Goal: Task Accomplishment & Management: Manage account settings

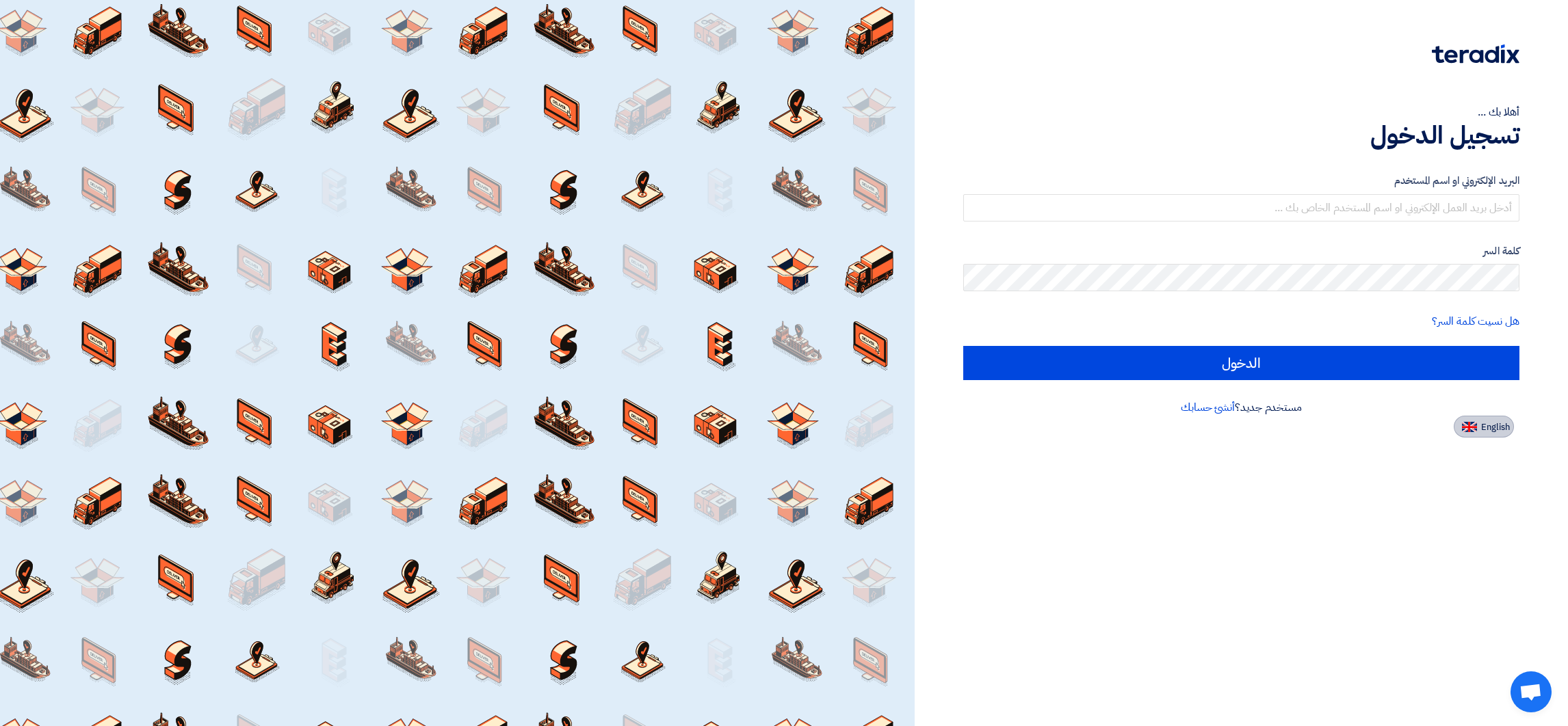
click at [1045, 426] on span "English" at bounding box center [1496, 427] width 29 height 9
type input "Sign in"
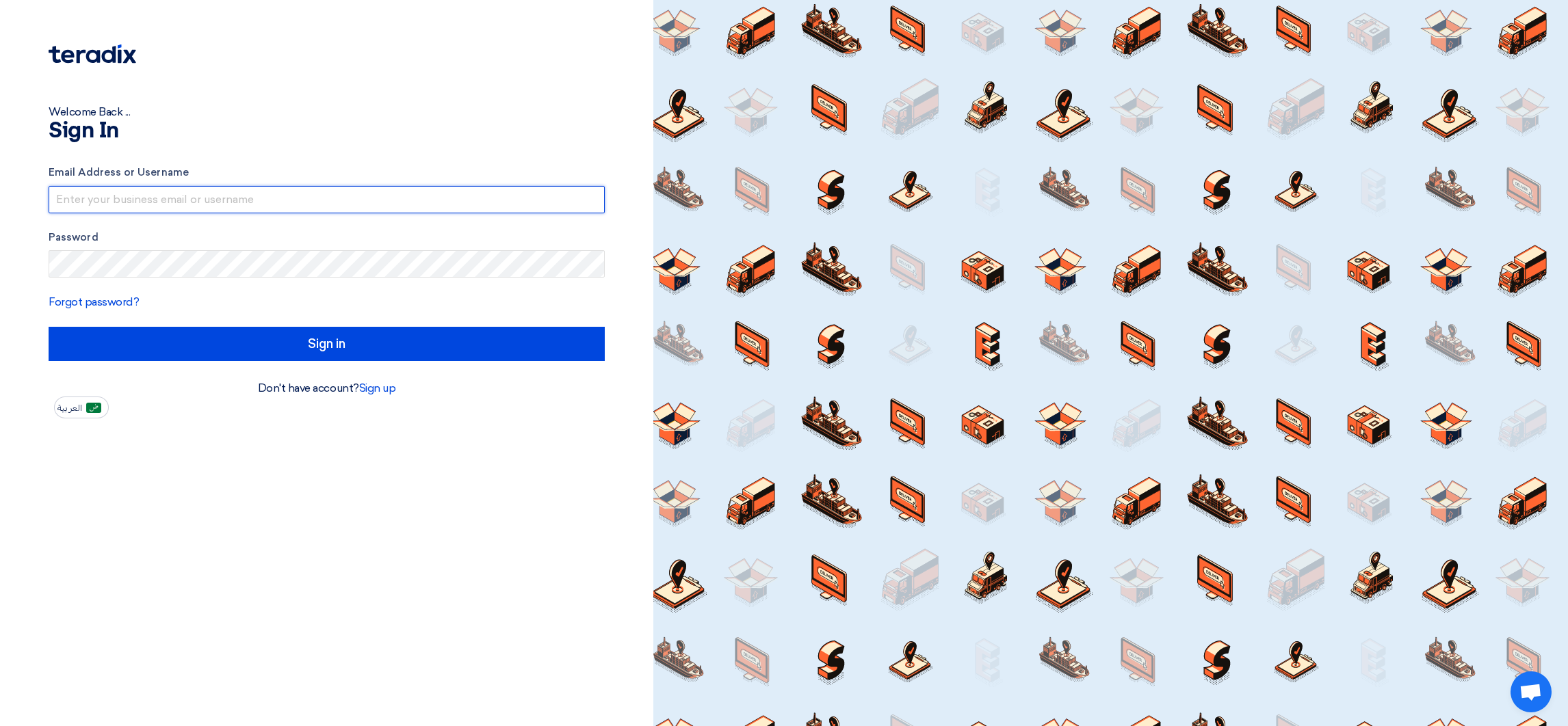
click at [176, 194] on input "text" at bounding box center [327, 199] width 556 height 27
drag, startPoint x: 205, startPoint y: 195, endPoint x: 315, endPoint y: 207, distance: 110.7
click at [315, 207] on input "[EMAIL_ADDRESS]@00" at bounding box center [327, 199] width 556 height 27
click at [272, 200] on input "[EMAIL_ADDRESS]@00" at bounding box center [327, 199] width 556 height 27
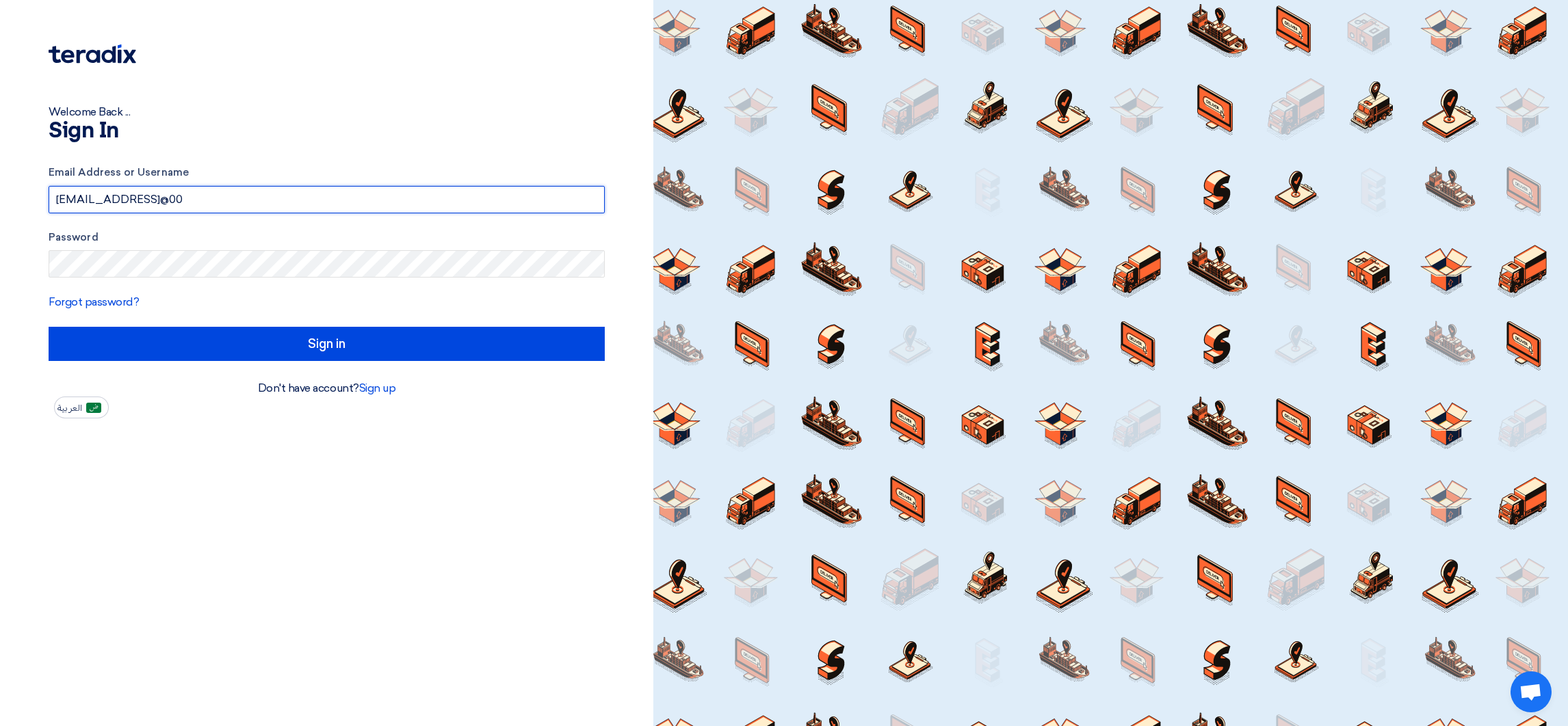
click at [247, 198] on input "[EMAIL_ADDRESS]@00" at bounding box center [327, 199] width 556 height 27
click at [161, 198] on input "[EMAIL_ADDRESS]@00" at bounding box center [327, 199] width 556 height 27
drag, startPoint x: 207, startPoint y: 200, endPoint x: 348, endPoint y: 200, distance: 141.0
click at [348, 200] on input "[EMAIL_ADDRESS]@00" at bounding box center [327, 199] width 556 height 27
type input "[EMAIL_ADDRESS][DOMAIN_NAME]"
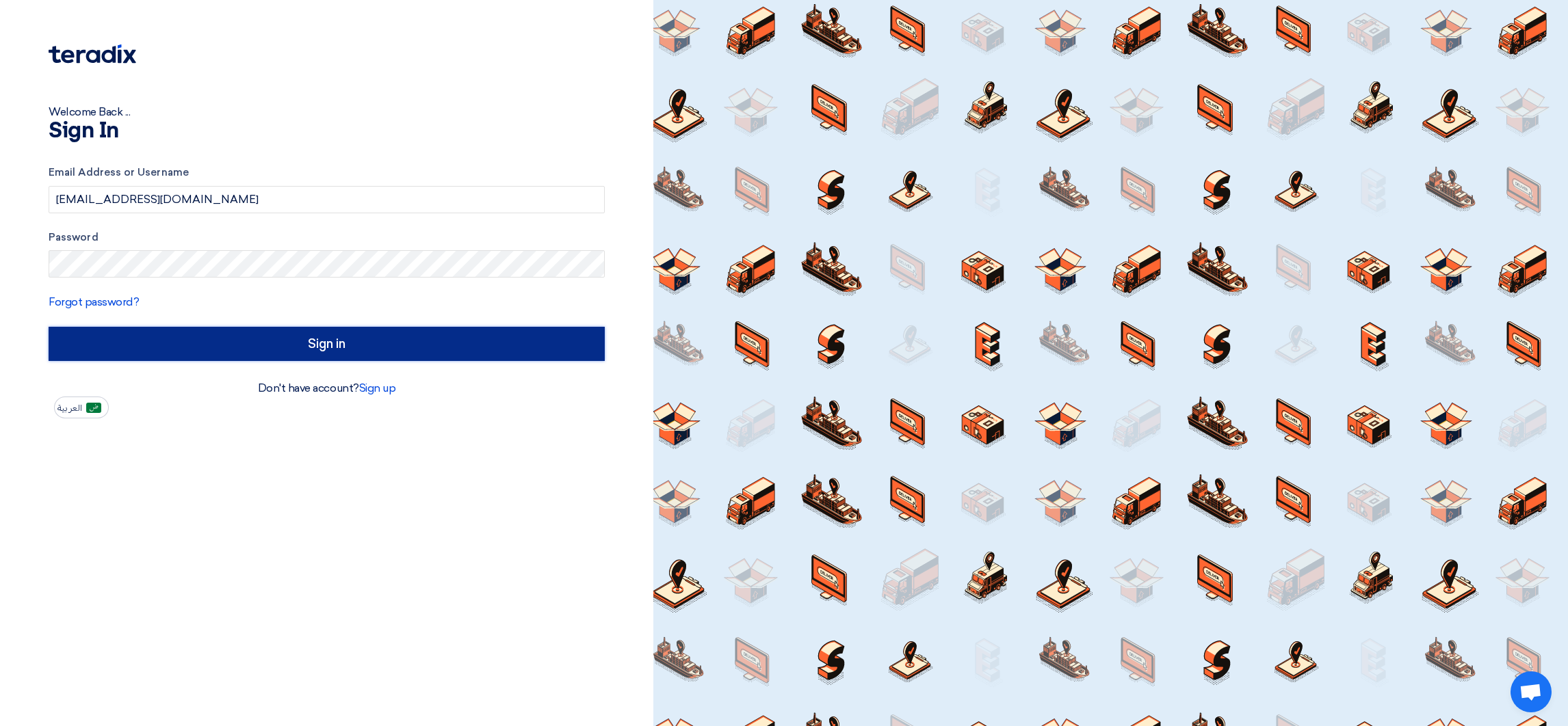
click at [474, 347] on input "Sign in" at bounding box center [327, 344] width 556 height 34
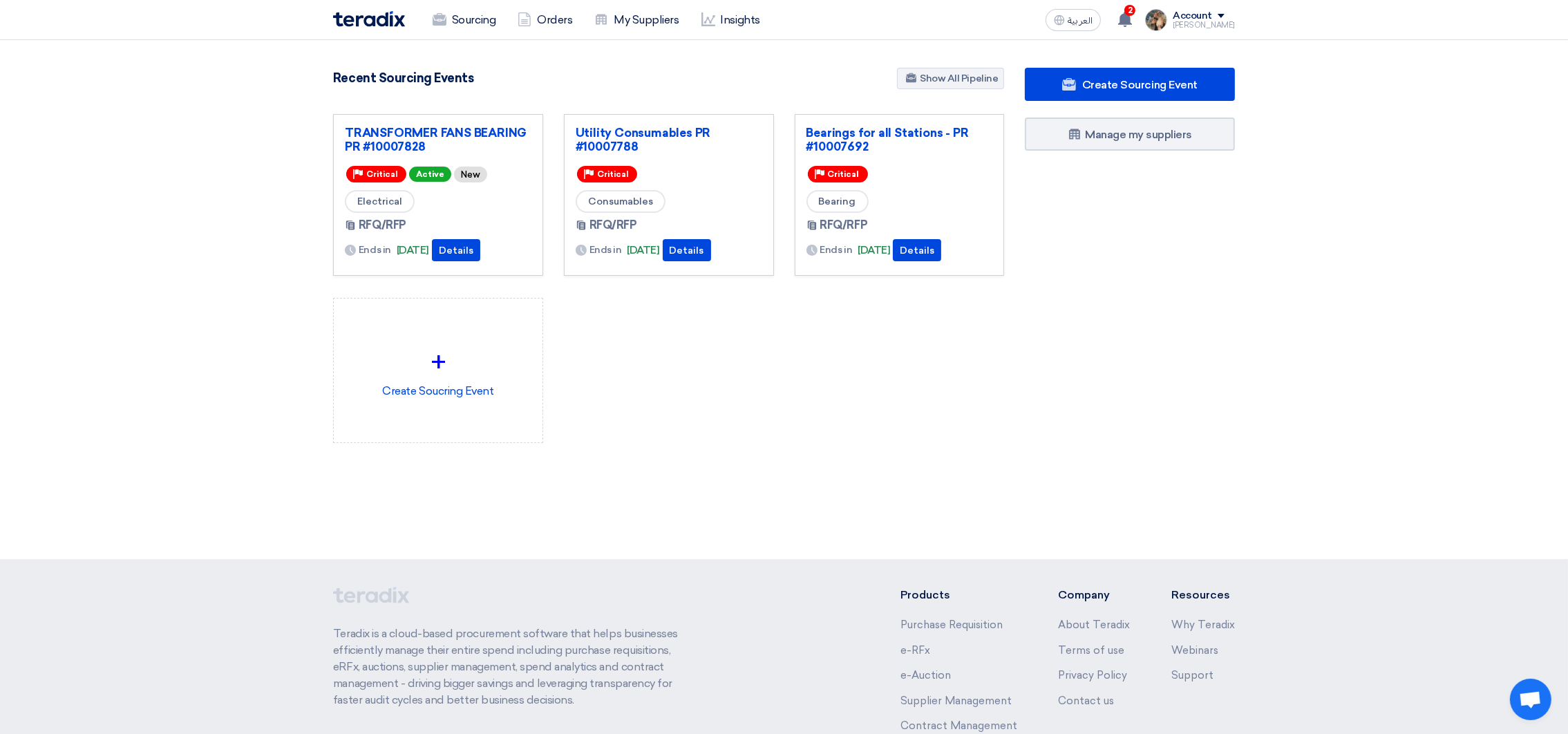
click at [775, 474] on div "3089 RFx remaining 9 Auctions remaining Create Sourcing Event" at bounding box center [668, 277] width 692 height 420
click at [1055, 24] on icon at bounding box center [1124, 19] width 15 height 15
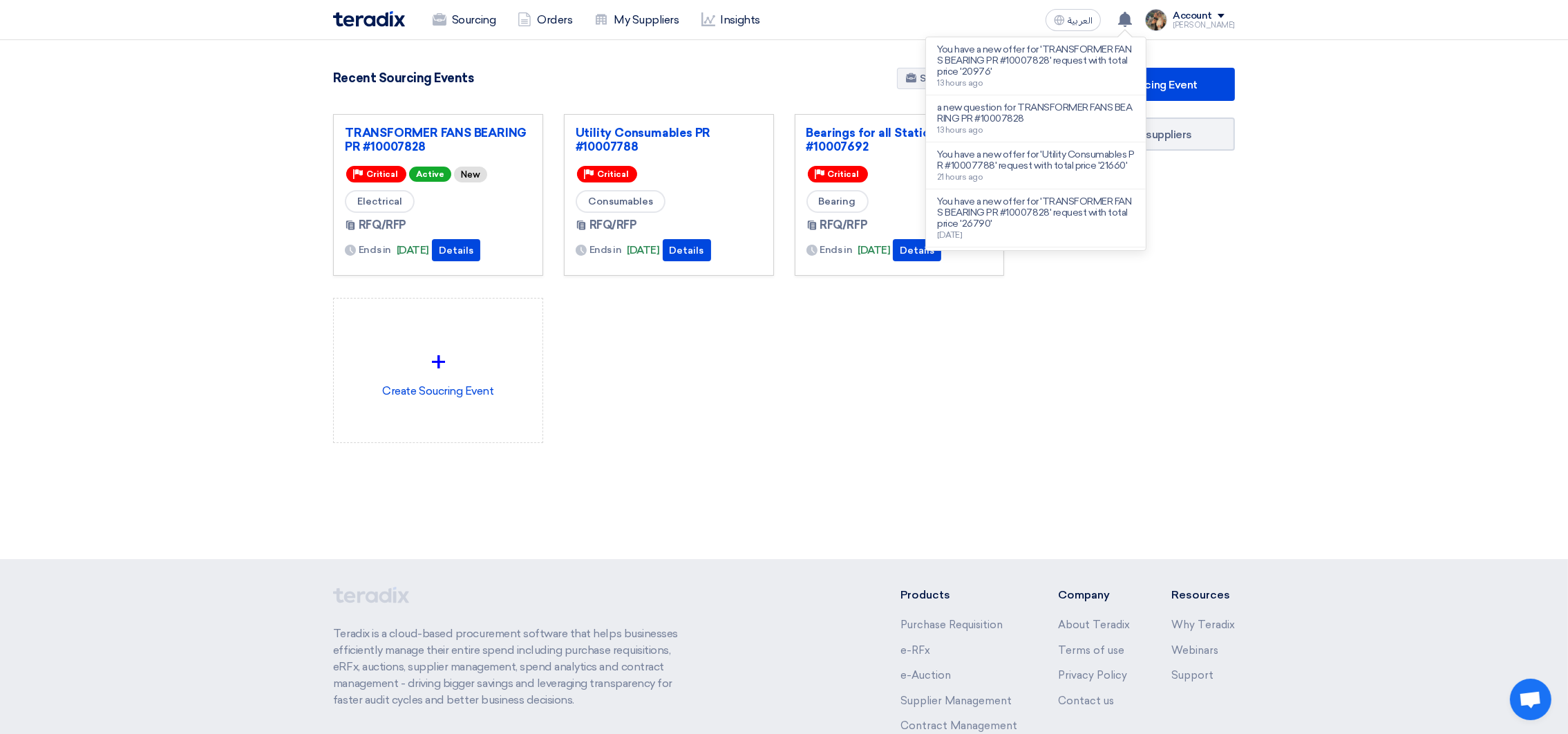
click at [565, 94] on div "3089 RFx remaining 9 Auctions remaining Create Sourcing Event" at bounding box center [668, 277] width 692 height 420
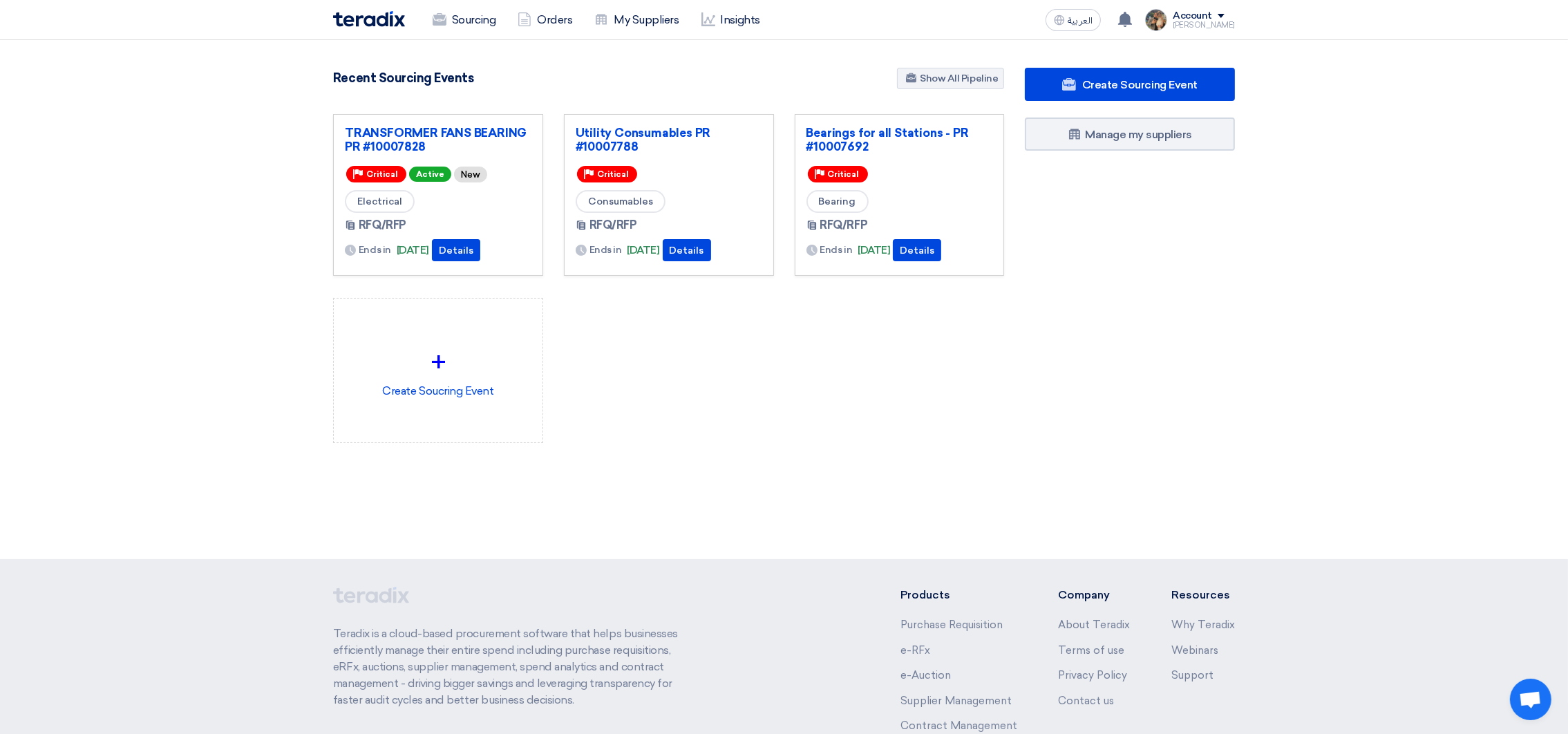
click at [484, 123] on div "TRANSFORMER FANS BEARING PR #10007828 Priority Critical Active New Electrical R…" at bounding box center [438, 194] width 210 height 162
click at [486, 129] on link "TRANSFORMER FANS BEARING PR #10007828" at bounding box center [438, 139] width 186 height 28
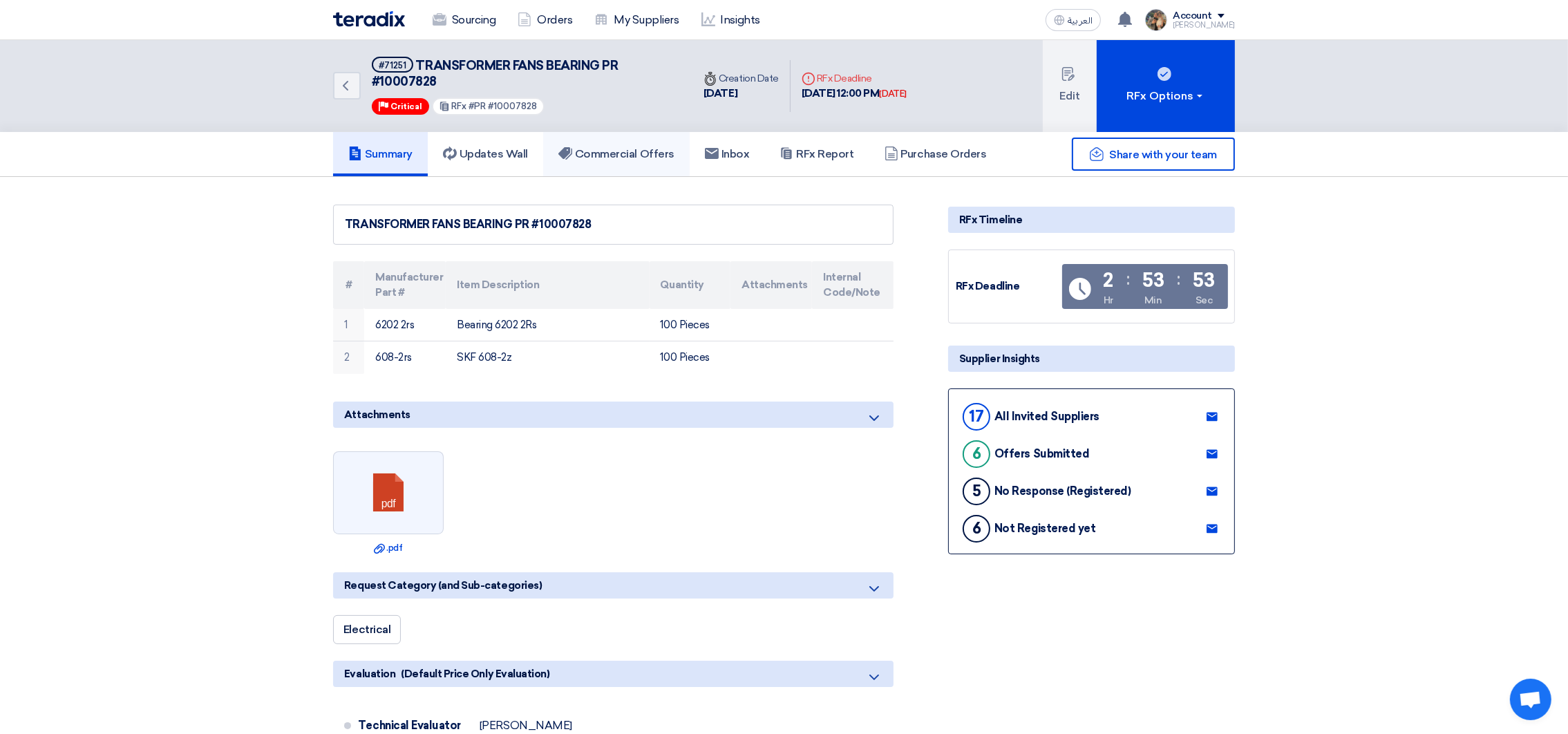
click at [640, 151] on h5 "Commercial Offers" at bounding box center [616, 154] width 116 height 14
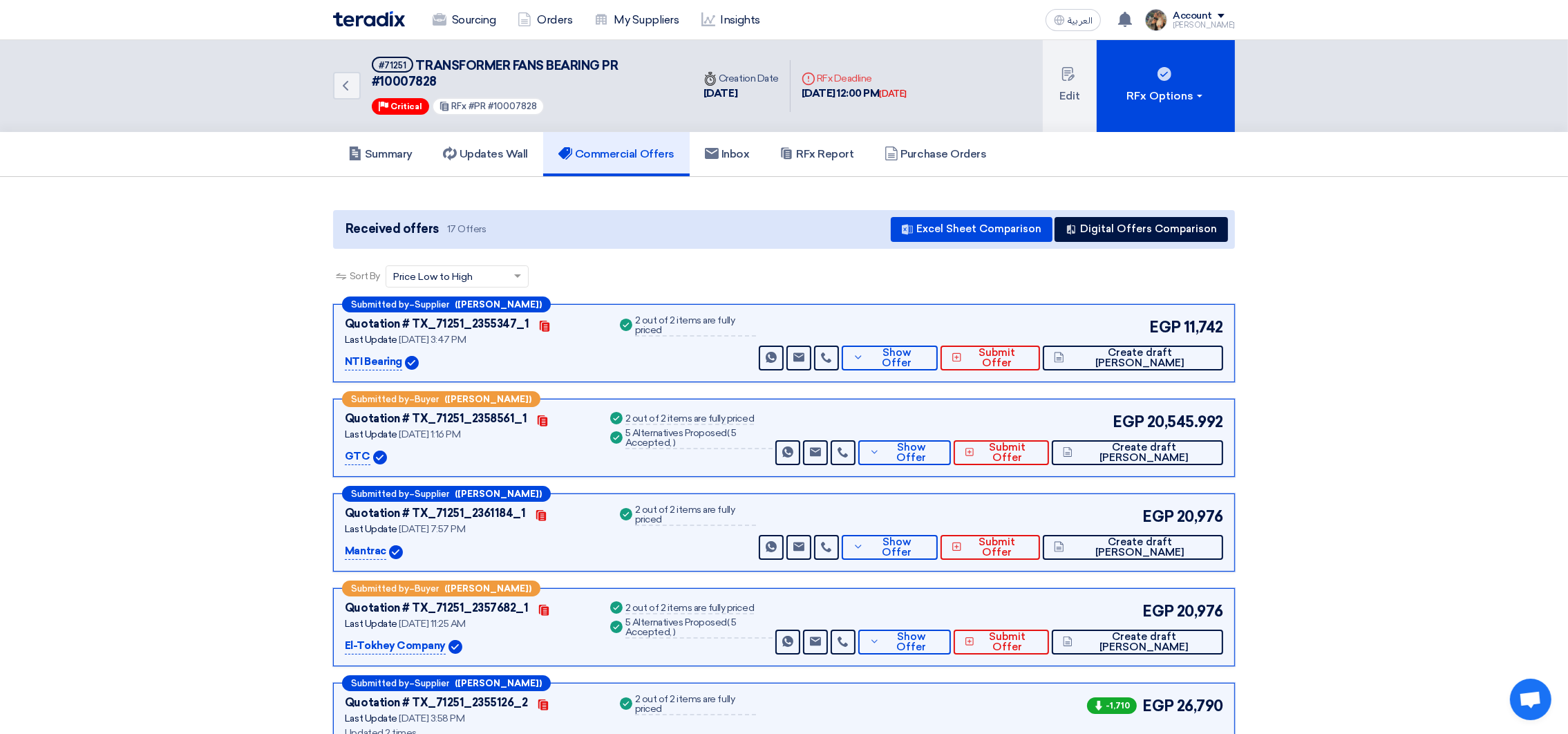
click at [371, 13] on img at bounding box center [368, 19] width 72 height 16
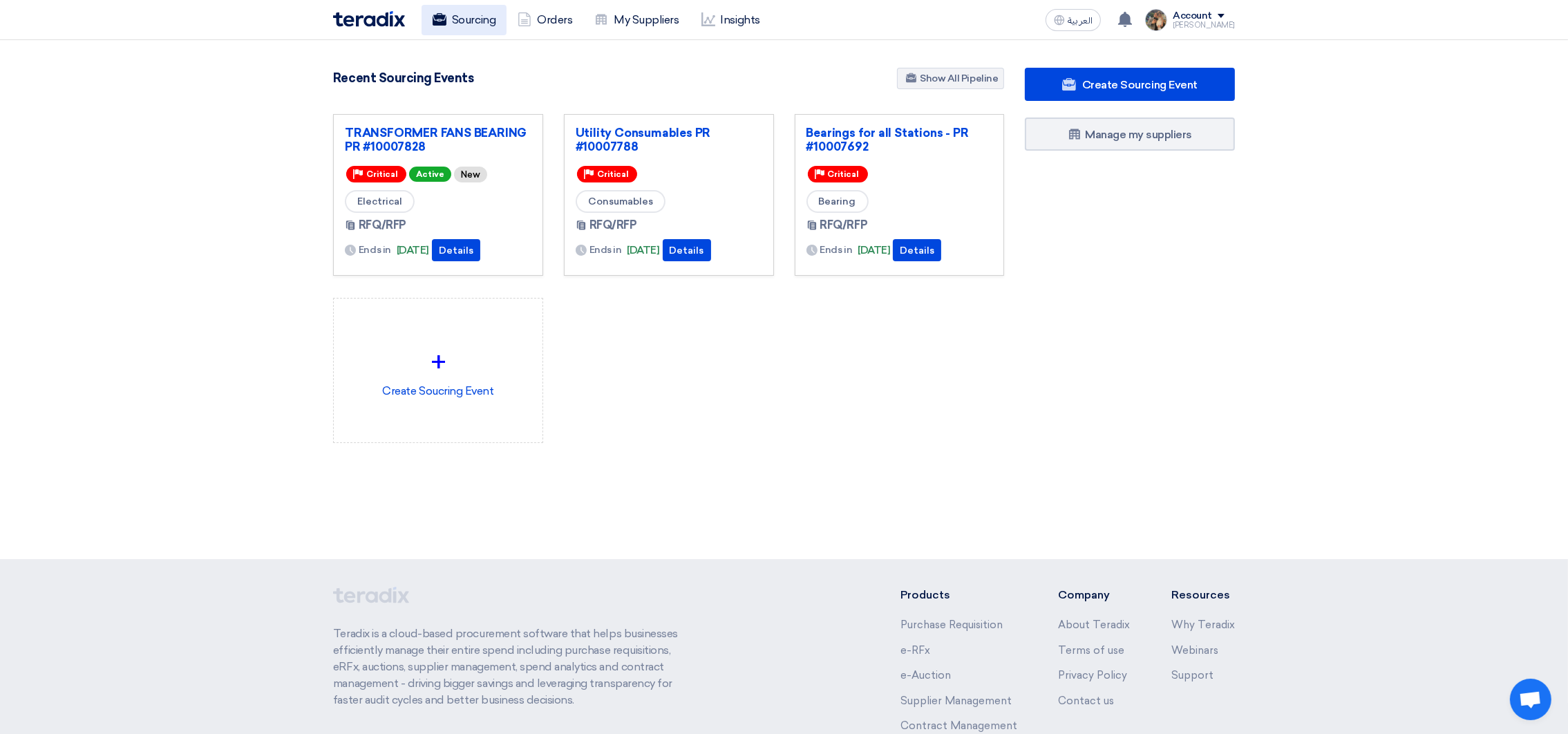
click at [466, 28] on link "Sourcing" at bounding box center [463, 20] width 85 height 30
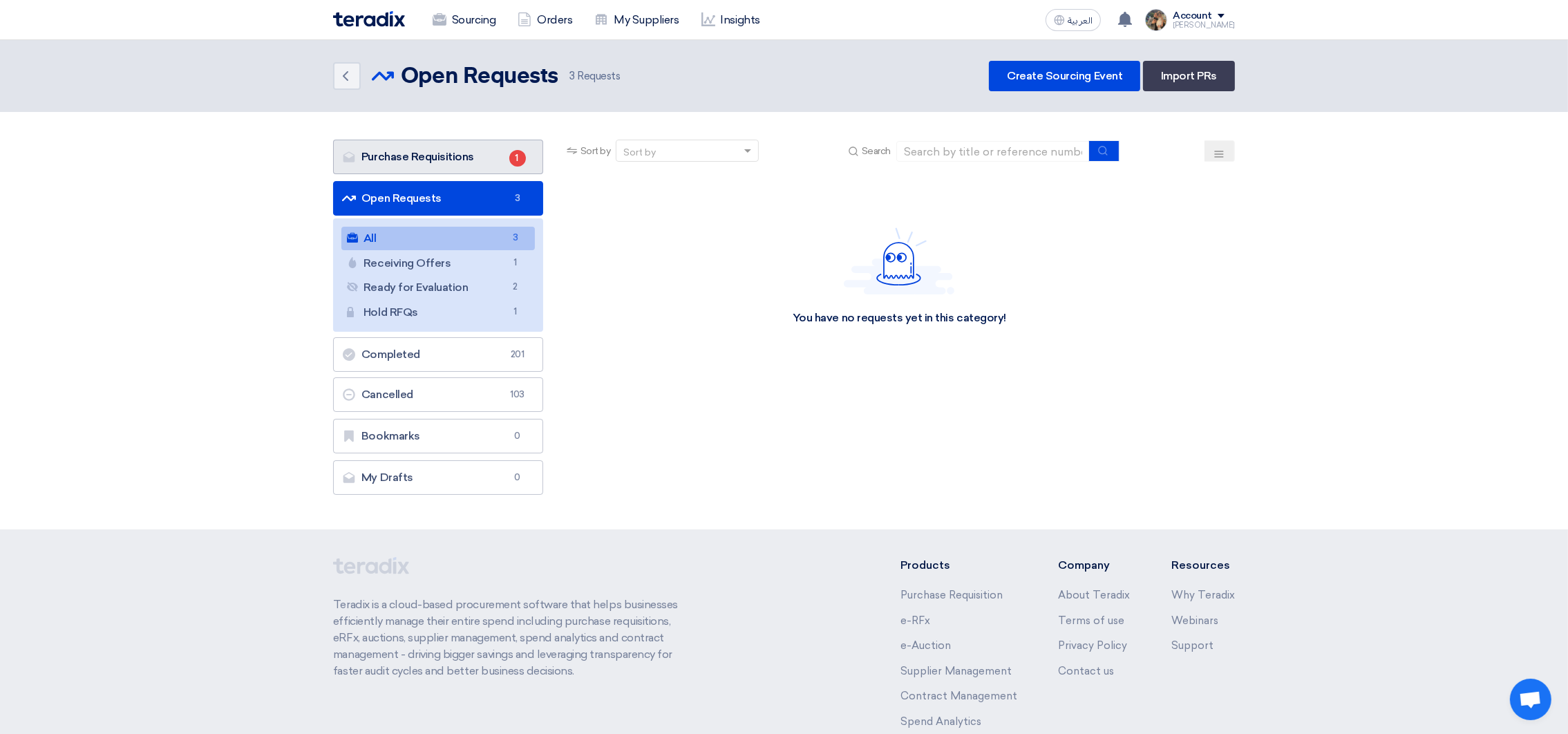
click at [421, 154] on link "Purchase Requisitions Purchase Requisitions 1" at bounding box center [438, 157] width 210 height 35
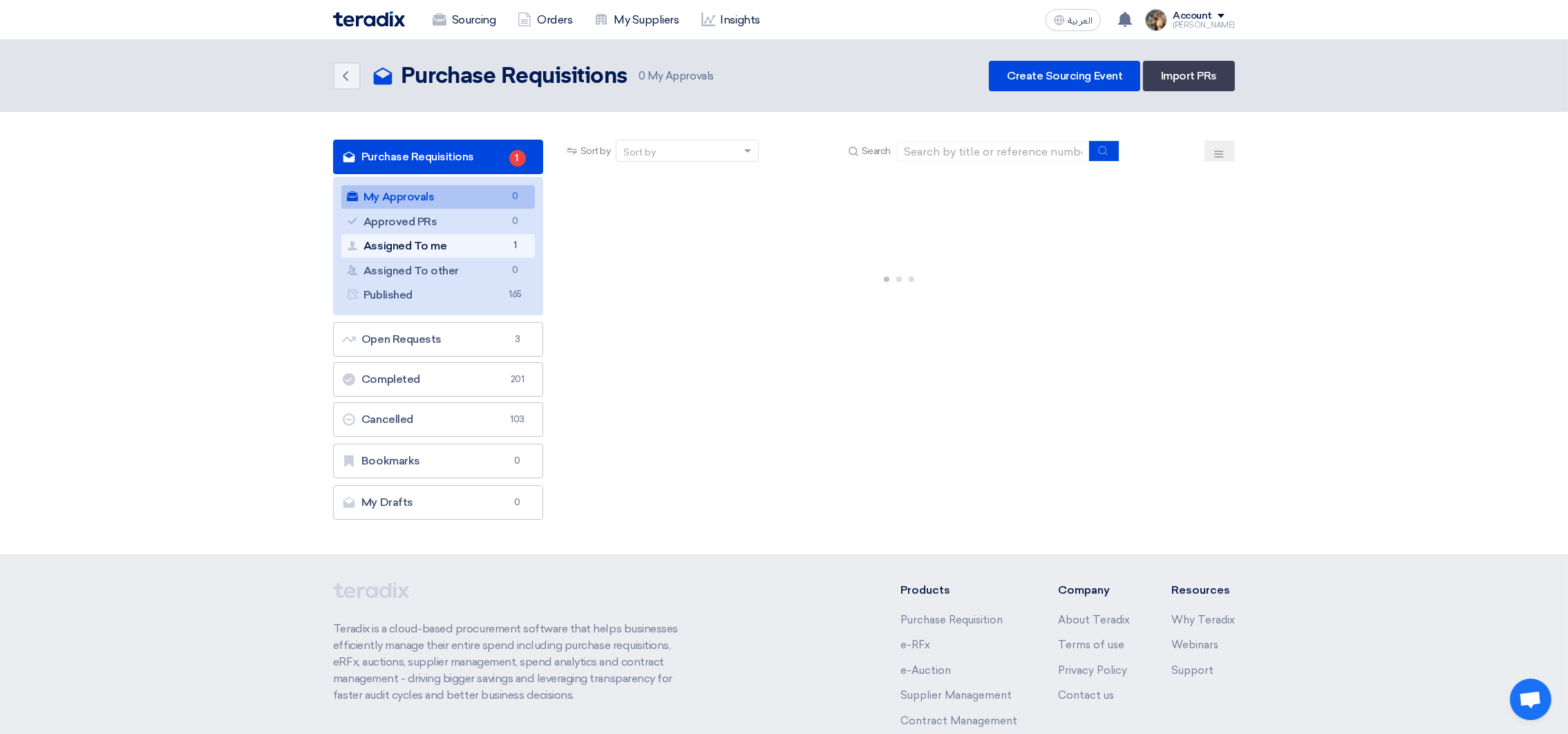
click at [465, 252] on link "Assigned To me Assigned To me 1" at bounding box center [438, 246] width 194 height 23
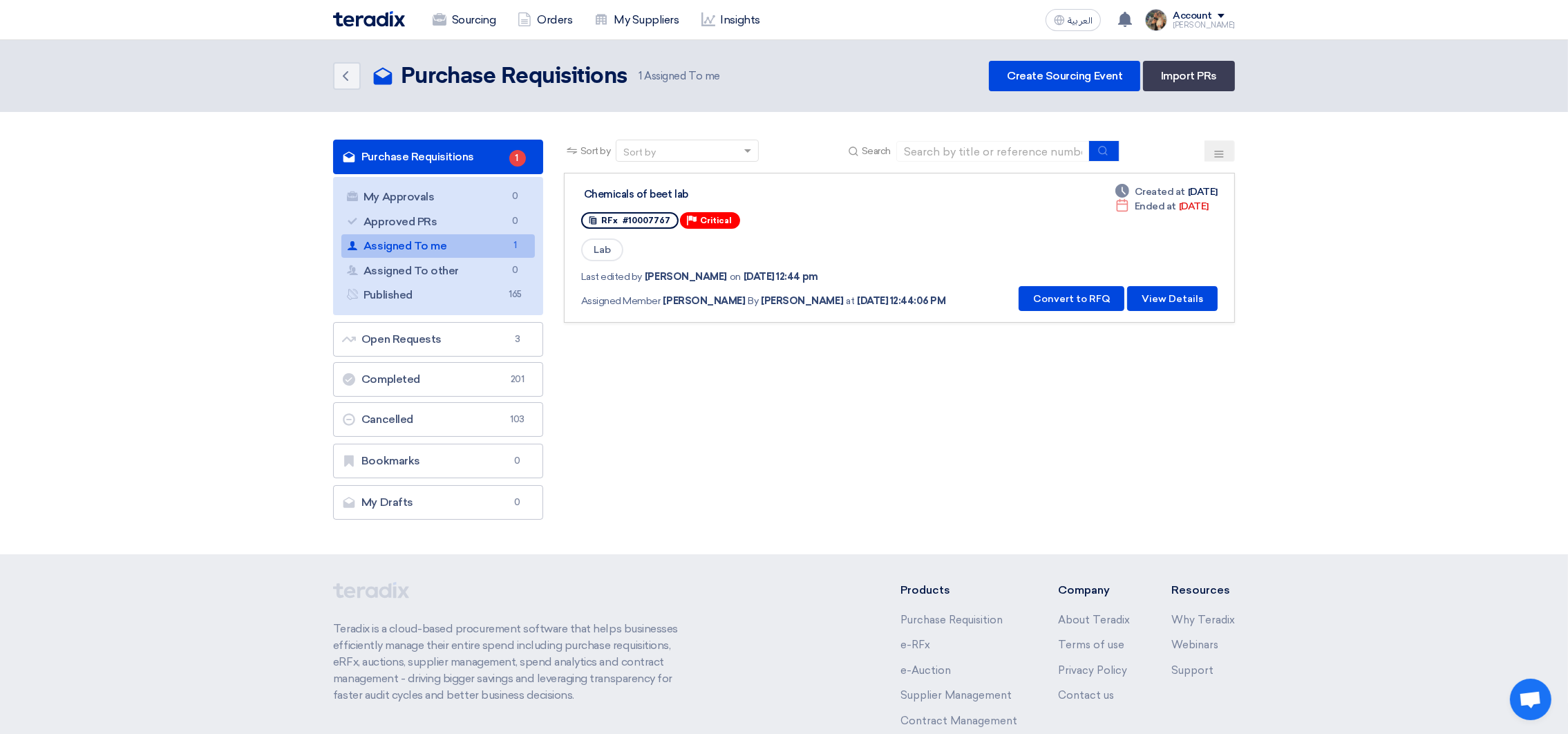
click at [346, 22] on img at bounding box center [368, 19] width 72 height 16
